Goal: Information Seeking & Learning: Learn about a topic

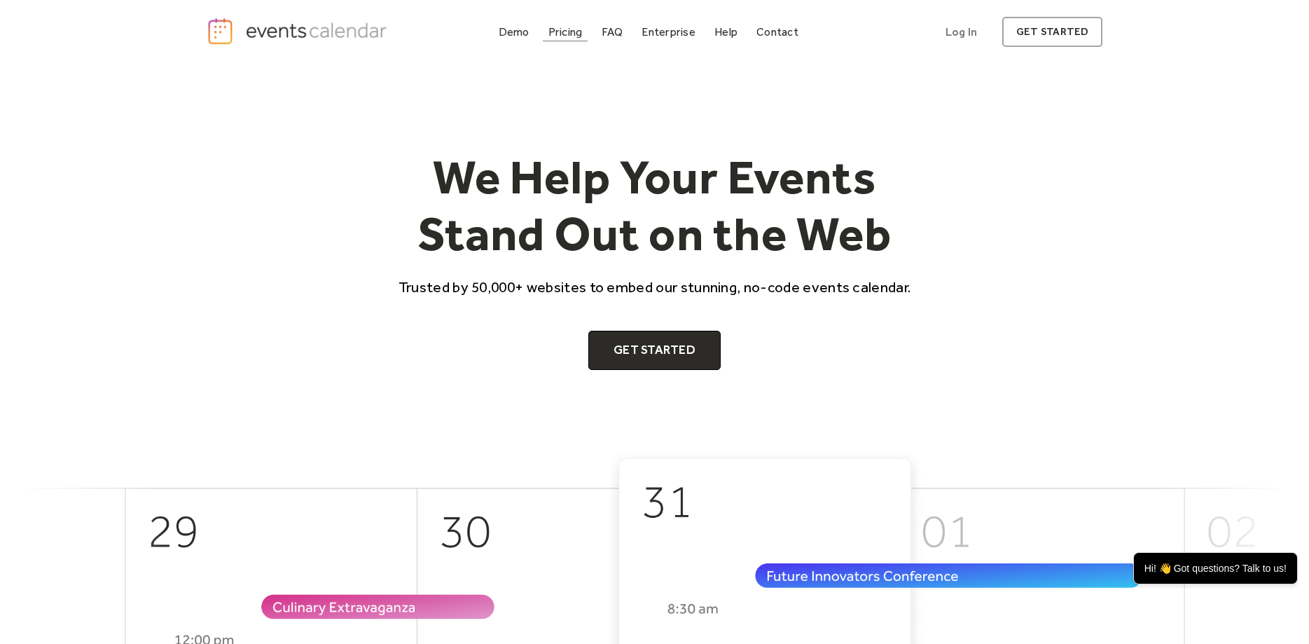
click at [568, 32] on div "Pricing" at bounding box center [565, 32] width 34 height 8
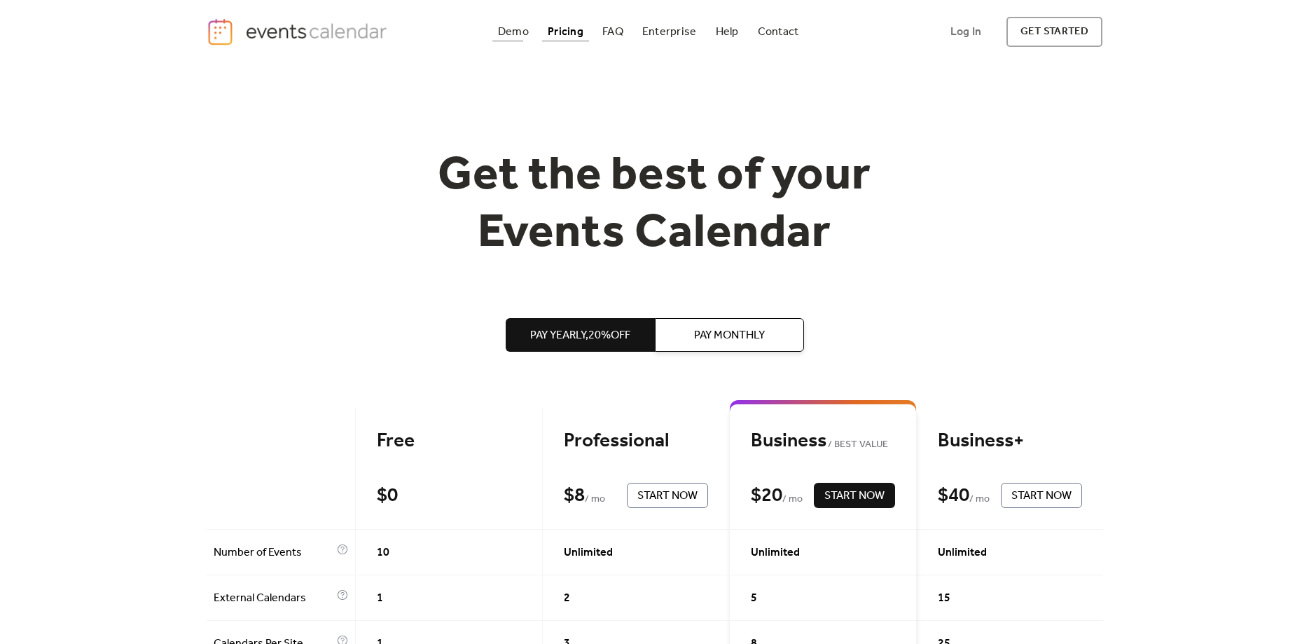
click at [505, 32] on div "Demo" at bounding box center [513, 32] width 31 height 8
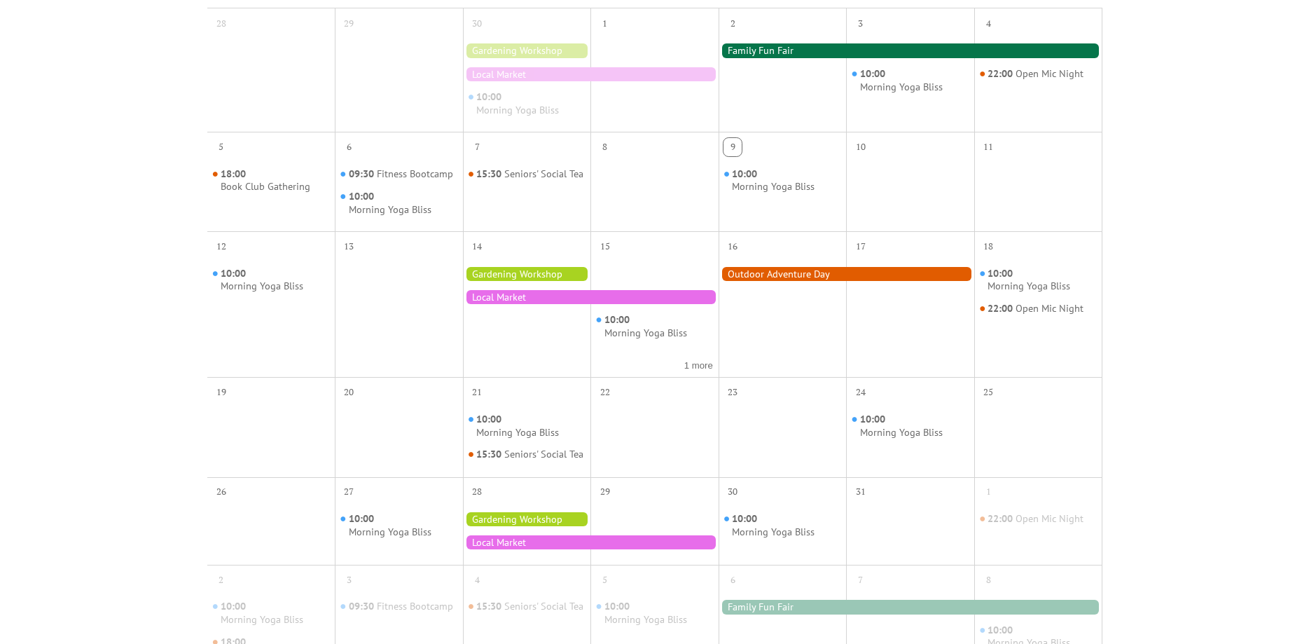
scroll to position [357, 0]
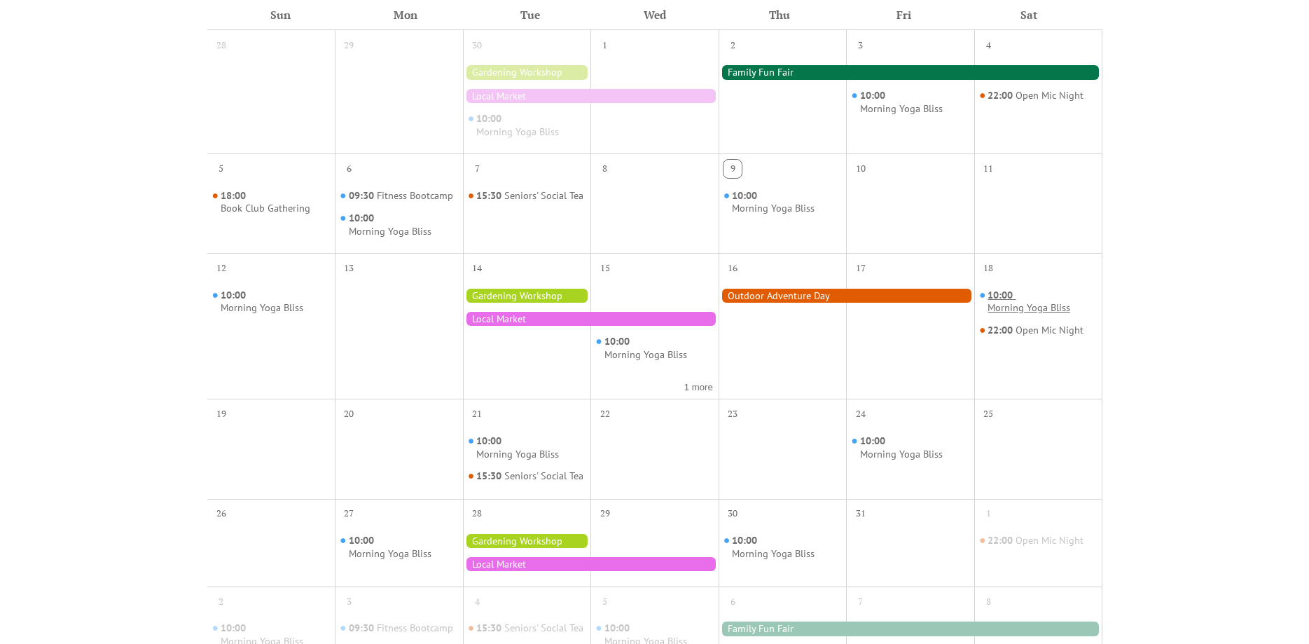
click at [987, 307] on div "Morning Yoga Bliss" at bounding box center [1028, 307] width 83 height 13
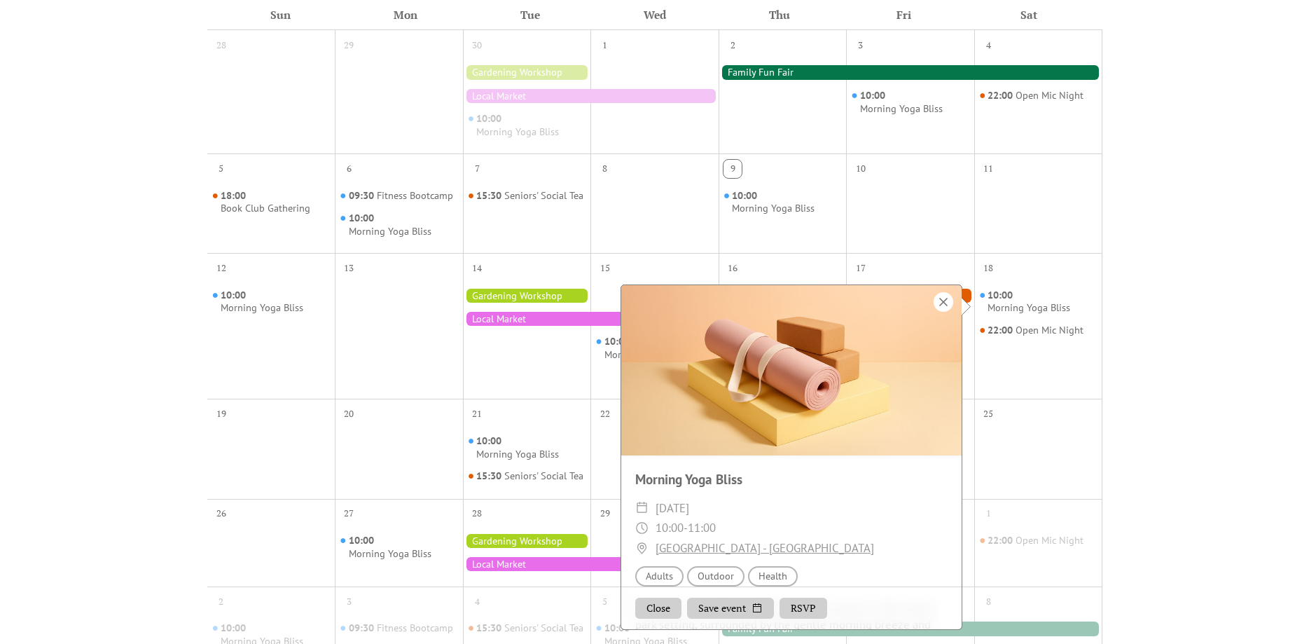
click at [939, 301] on div at bounding box center [943, 302] width 20 height 20
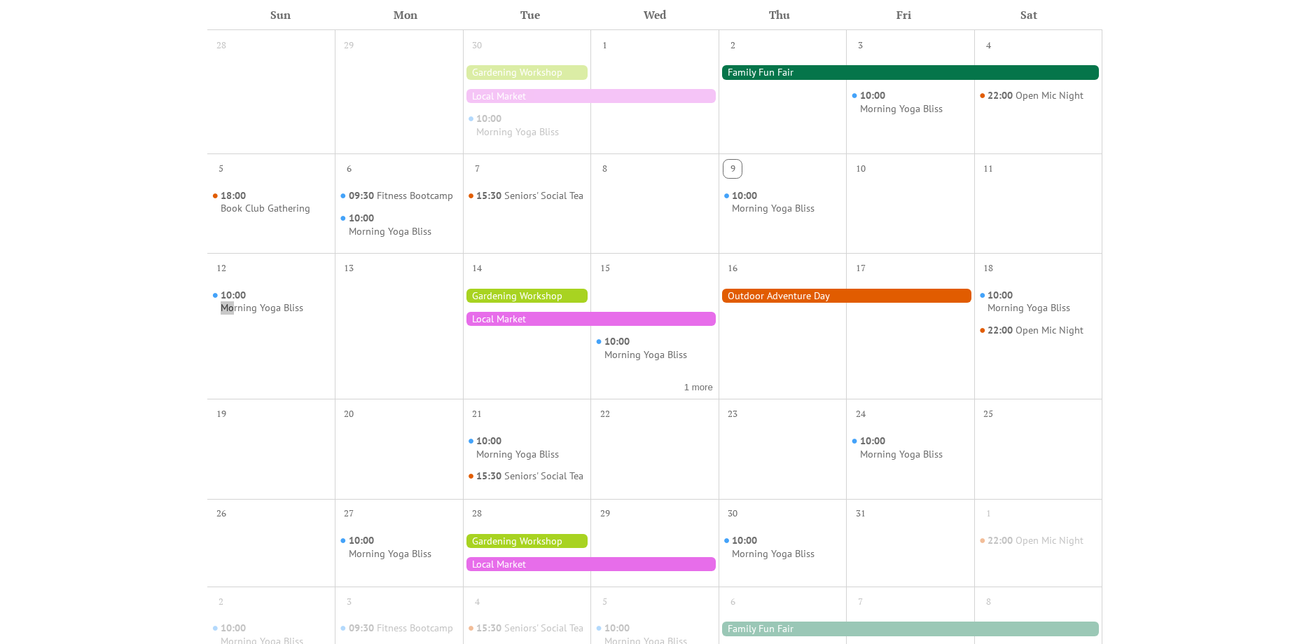
click at [228, 351] on div "10:00 Morning Yoga Bliss" at bounding box center [271, 336] width 128 height 113
click at [155, 347] on div "Events Calendar Demo Loading the Events Calendar..." at bounding box center [654, 266] width 1309 height 1119
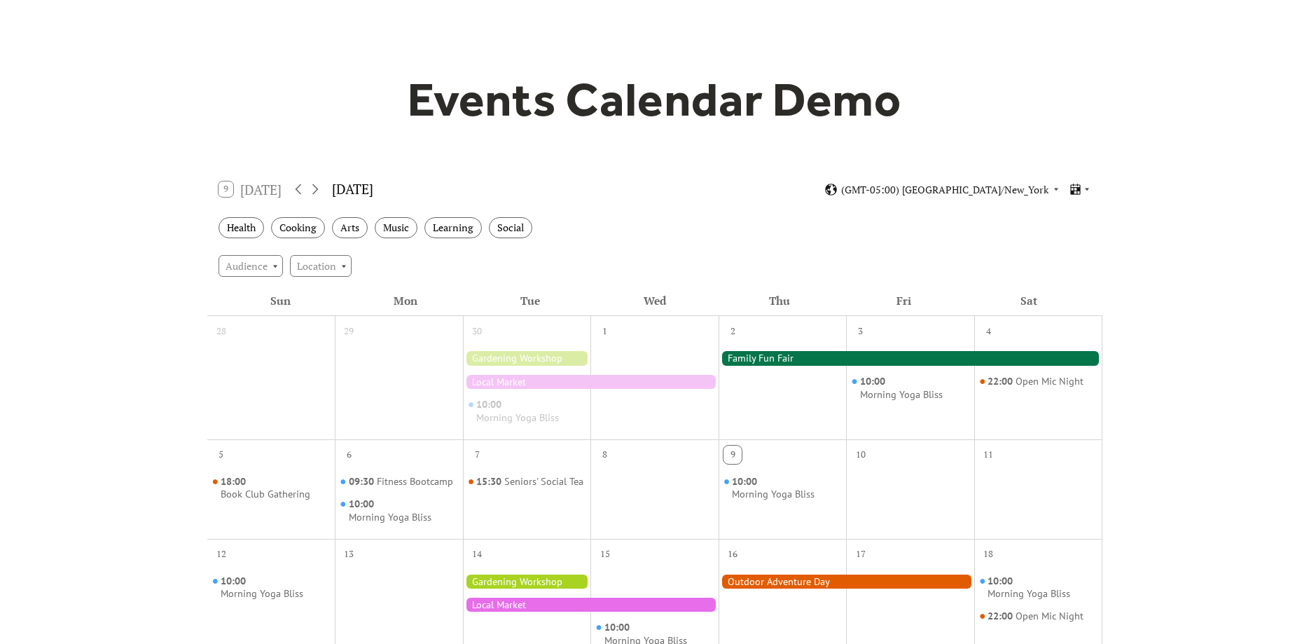
scroll to position [0, 0]
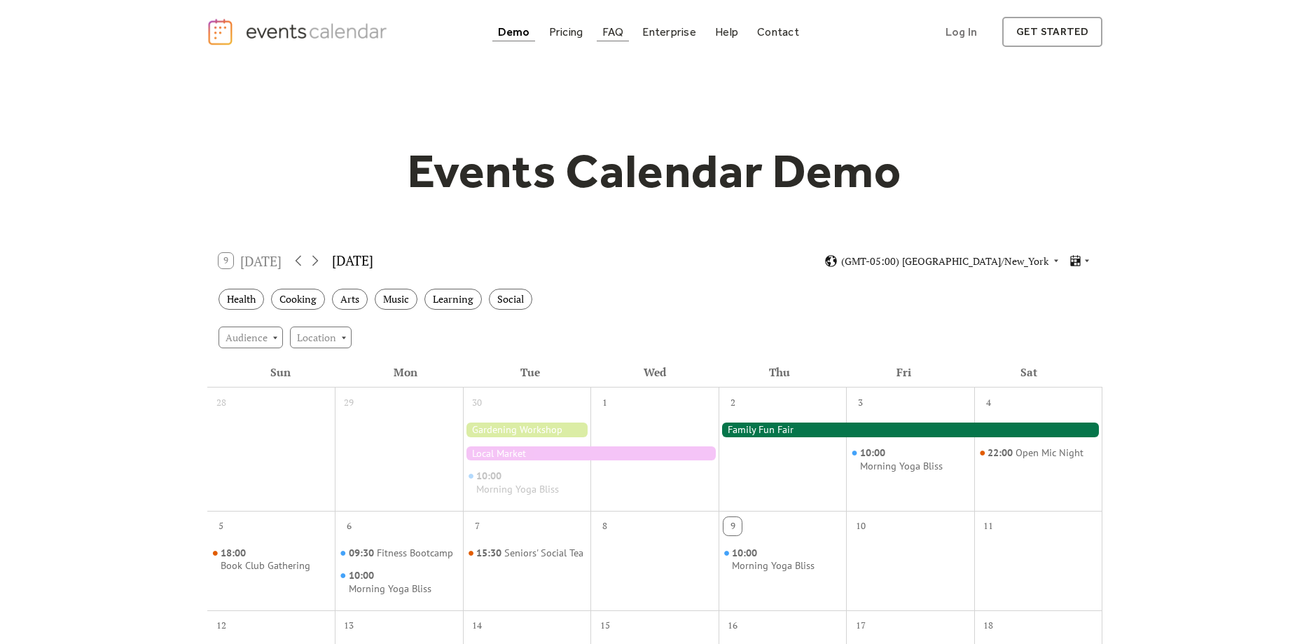
click at [617, 28] on div "FAQ" at bounding box center [613, 32] width 22 height 8
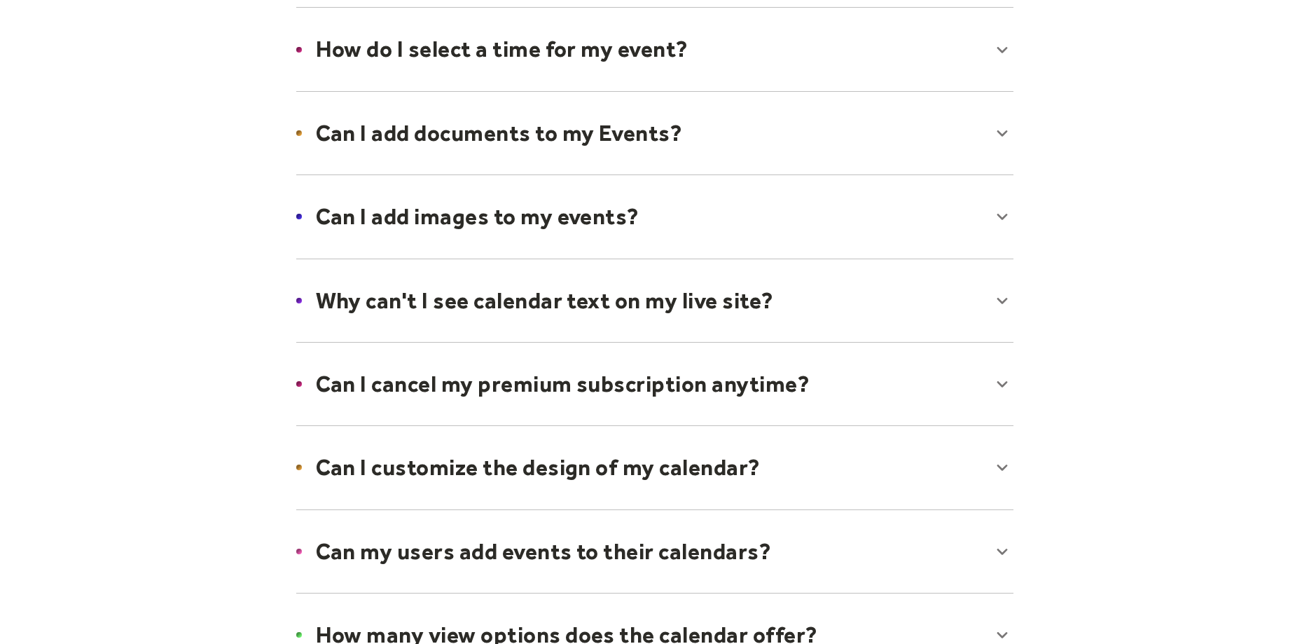
scroll to position [643, 0]
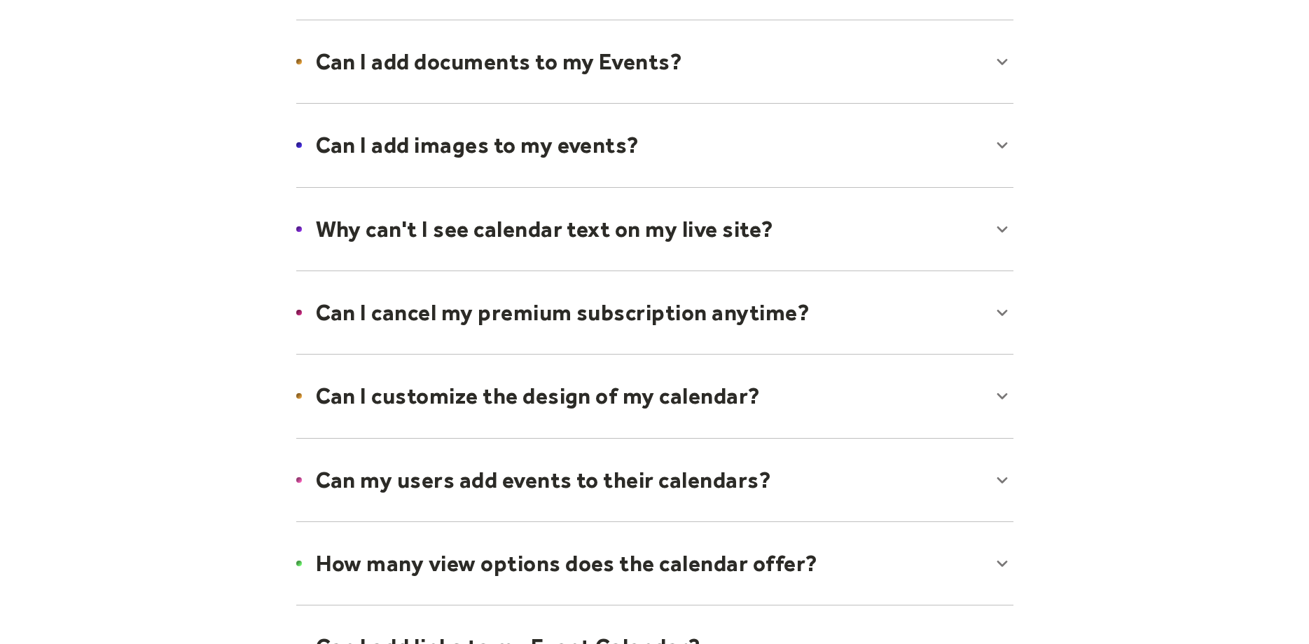
click at [361, 229] on div at bounding box center [654, 228] width 745 height 85
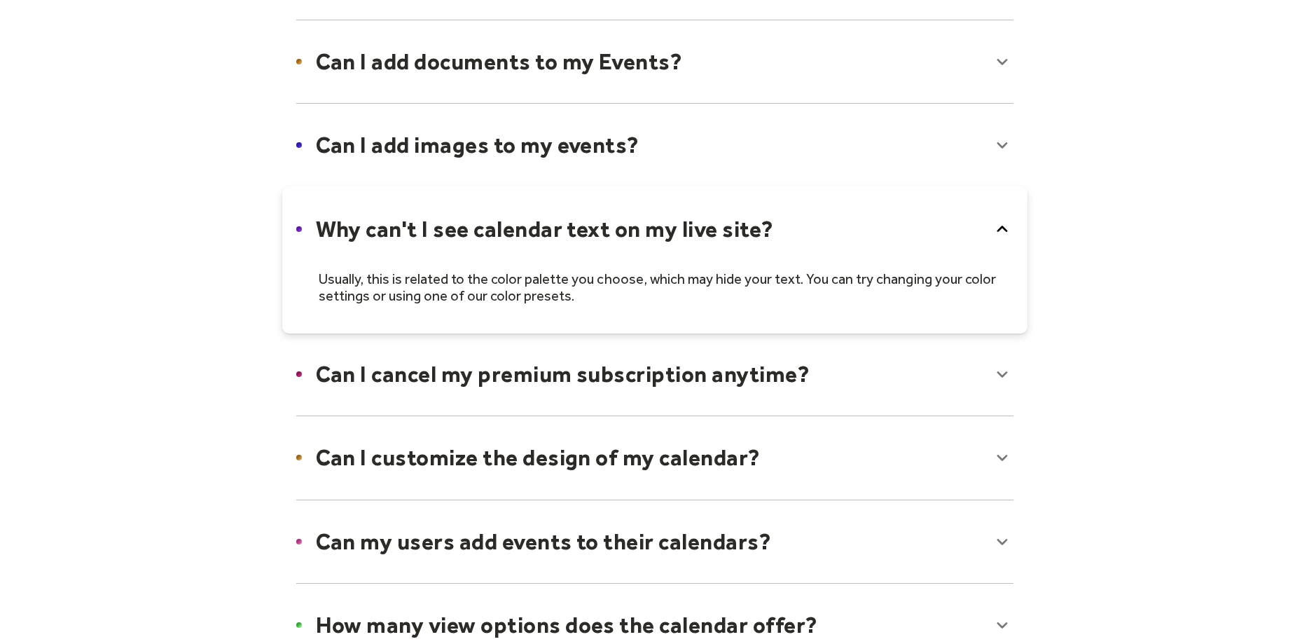
click at [361, 229] on div at bounding box center [654, 259] width 745 height 147
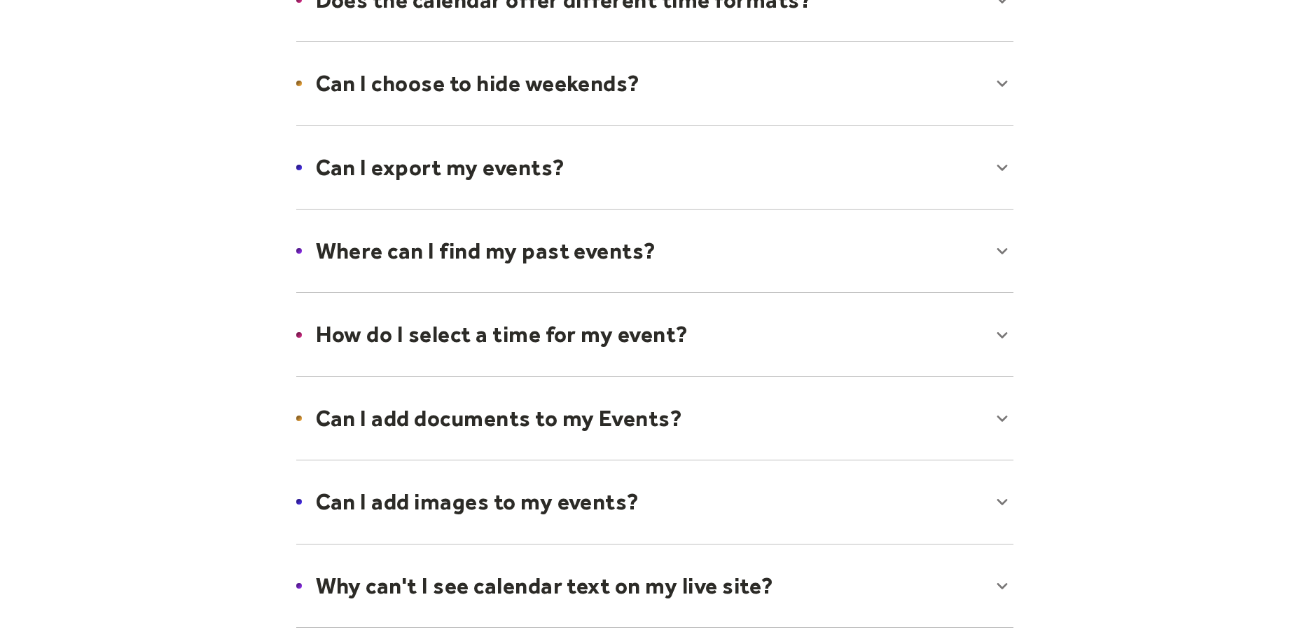
scroll to position [286, 0]
click at [388, 165] on div at bounding box center [654, 167] width 745 height 85
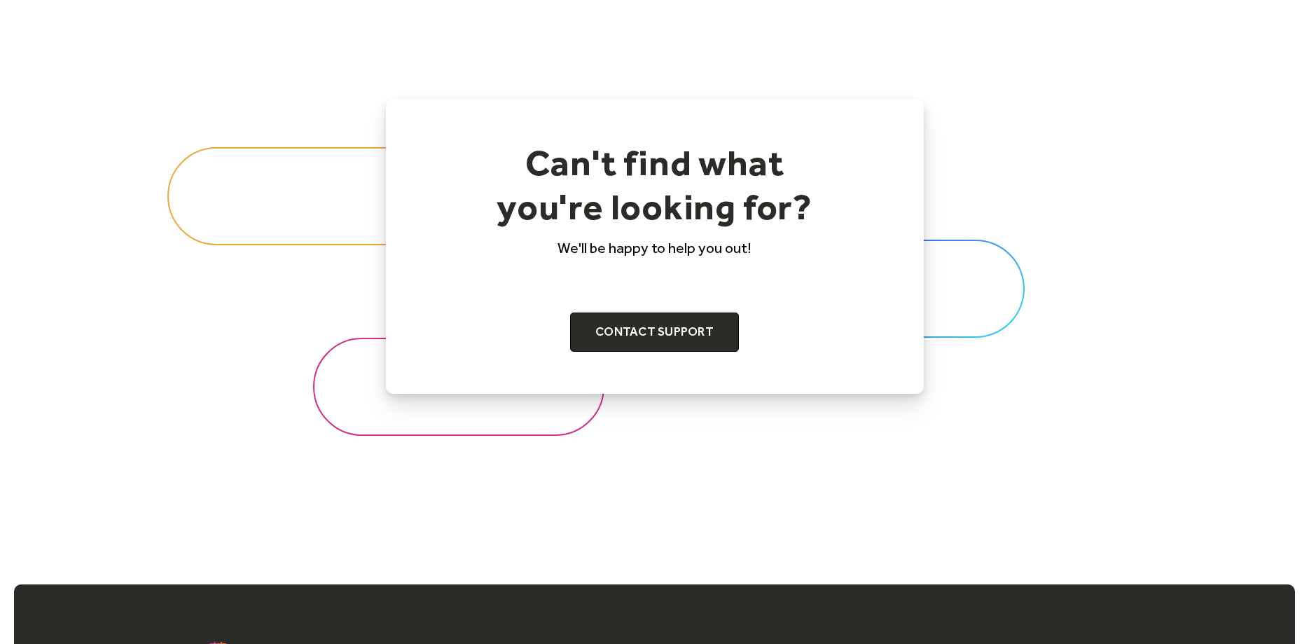
scroll to position [1500, 0]
